Goal: Find specific page/section: Find specific page/section

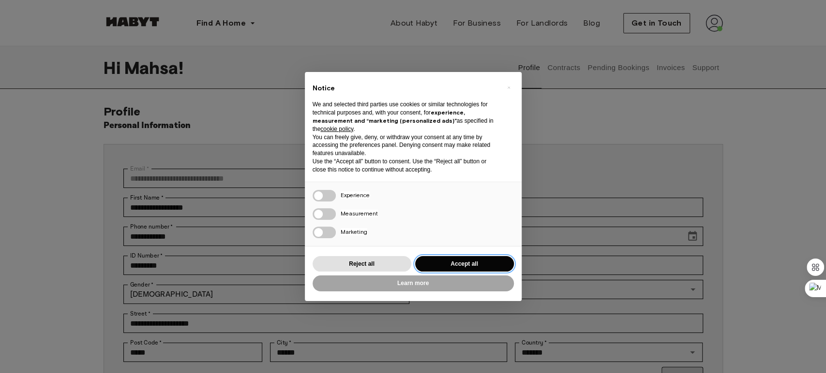
click at [491, 257] on button "Accept all" at bounding box center [464, 264] width 99 height 16
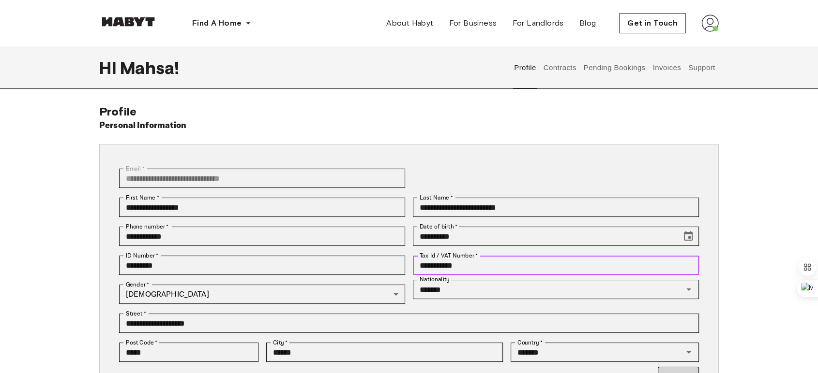
click at [491, 266] on input "**********" at bounding box center [556, 265] width 286 height 19
click at [572, 67] on button "Contracts" at bounding box center [559, 67] width 35 height 43
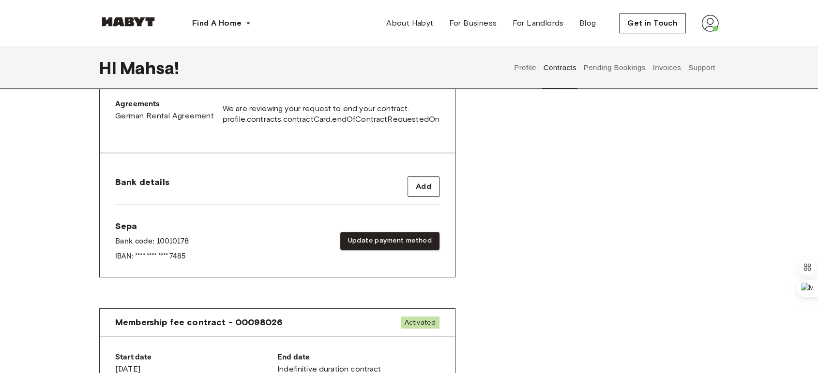
scroll to position [268, 0]
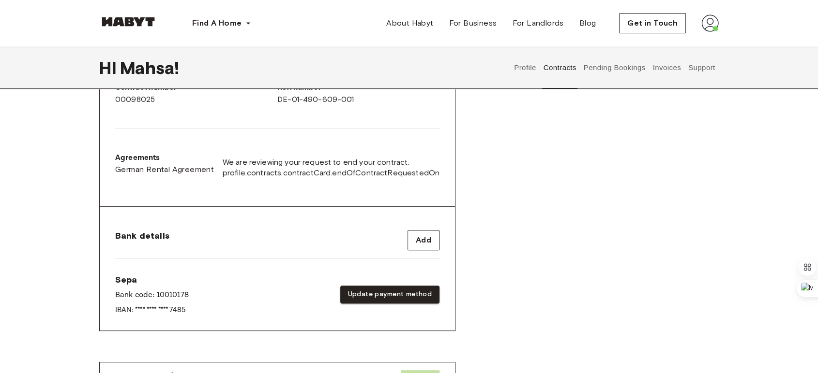
drag, startPoint x: 374, startPoint y: 168, endPoint x: 342, endPoint y: 171, distance: 32.1
click at [342, 171] on span "profile.contracts.contractCard.endOfContractRequestedOn" at bounding box center [331, 173] width 217 height 11
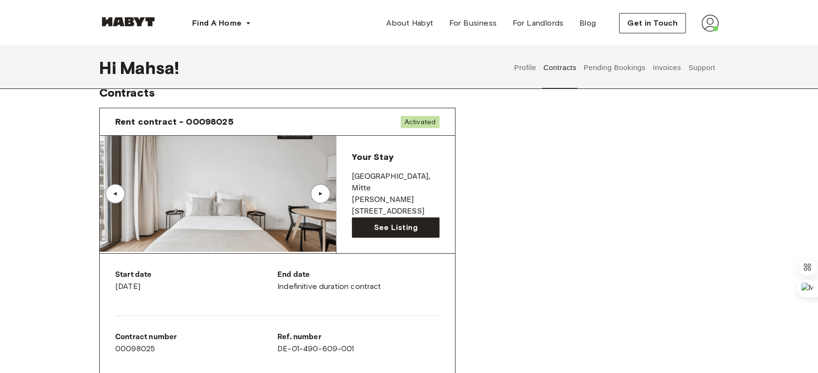
scroll to position [0, 0]
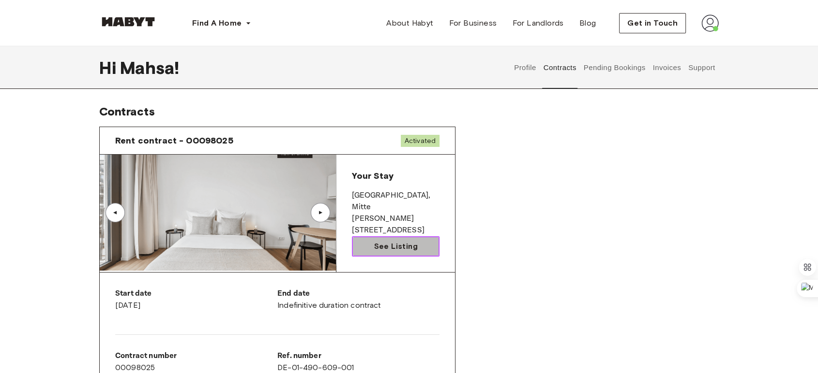
click at [387, 247] on span "See Listing" at bounding box center [395, 247] width 44 height 12
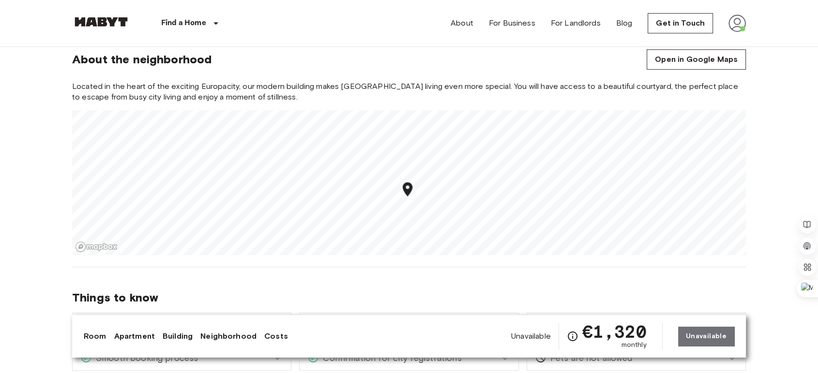
scroll to position [752, 0]
